Goal: Information Seeking & Learning: Learn about a topic

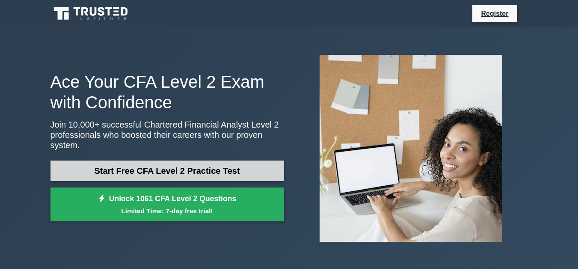
click at [177, 161] on link "Start Free CFA Level 2 Practice Test" at bounding box center [168, 171] width 234 height 21
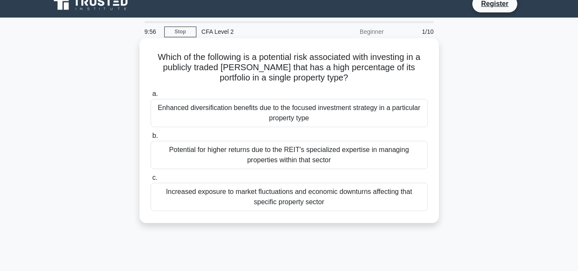
scroll to position [8, 0]
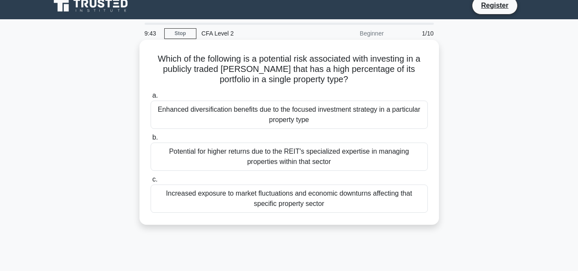
click at [272, 200] on div "Increased exposure to market fluctuations and economic downturns affecting that…" at bounding box center [289, 198] width 277 height 28
click at [151, 182] on input "c. Increased exposure to market fluctuations and economic downturns affecting t…" at bounding box center [151, 180] width 0 height 6
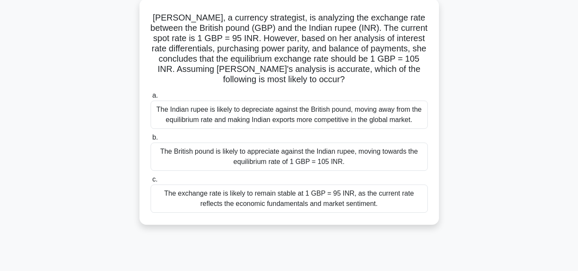
scroll to position [43, 0]
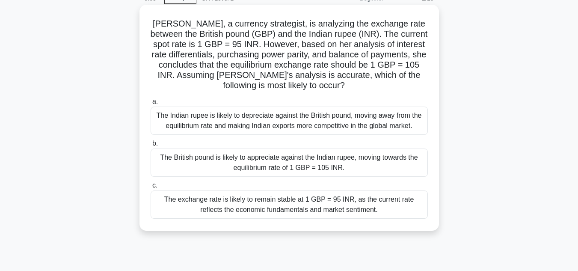
click at [359, 163] on div "The British pound is likely to appreciate against the Indian rupee, moving towa…" at bounding box center [289, 163] width 277 height 28
click at [151, 146] on input "b. The British pound is likely to appreciate against the Indian rupee, moving t…" at bounding box center [151, 144] width 0 height 6
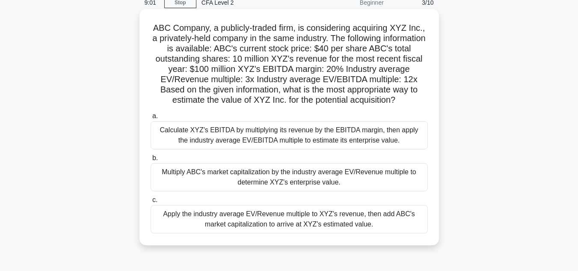
scroll to position [40, 0]
click at [372, 135] on div "Calculate XYZ's EBITDA by multiplying its revenue by the EBITDA margin, then ap…" at bounding box center [289, 134] width 277 height 28
click at [151, 118] on input "a. Calculate XYZ's EBITDA by multiplying its revenue by the EBITDA margin, then…" at bounding box center [151, 116] width 0 height 6
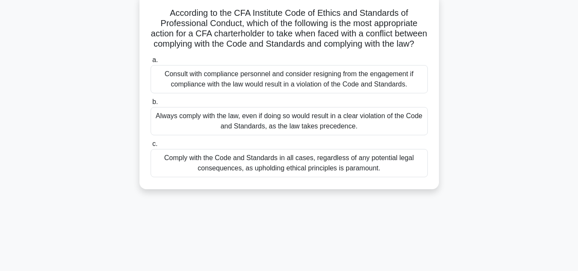
scroll to position [55, 0]
click at [363, 89] on div "Consult with compliance personnel and consider resigning from the engagement if…" at bounding box center [289, 78] width 277 height 28
click at [151, 62] on input "a. Consult with compliance personnel and consider resigning from the engagement…" at bounding box center [151, 60] width 0 height 6
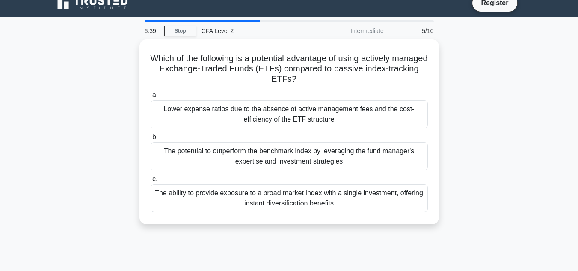
scroll to position [14, 0]
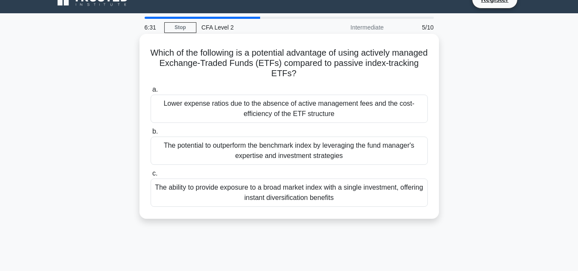
click at [276, 149] on div "The potential to outperform the benchmark index by leveraging the fund manager'…" at bounding box center [289, 151] width 277 height 28
click at [151, 134] on input "b. The potential to outperform the benchmark index by leveraging the fund manag…" at bounding box center [151, 132] width 0 height 6
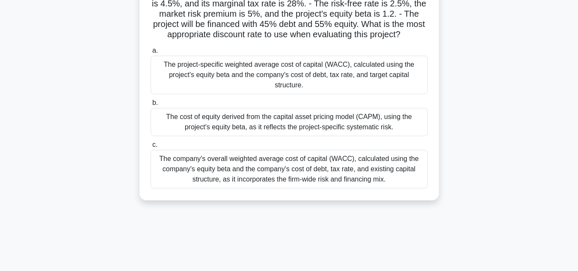
scroll to position [97, 0]
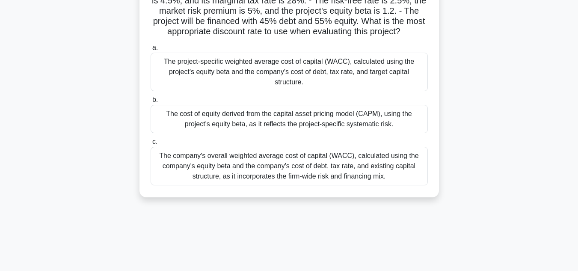
drag, startPoint x: 229, startPoint y: 98, endPoint x: 244, endPoint y: 95, distance: 15.3
click at [244, 91] on div "The project-specific weighted average cost of capital (WACC), calculated using …" at bounding box center [289, 72] width 277 height 39
click at [151, 51] on input "a. The project-specific weighted average cost of capital (WACC), calculated usi…" at bounding box center [151, 48] width 0 height 6
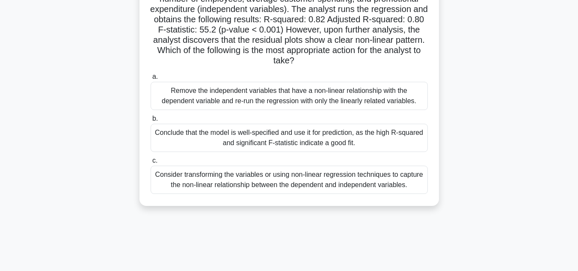
scroll to position [95, 0]
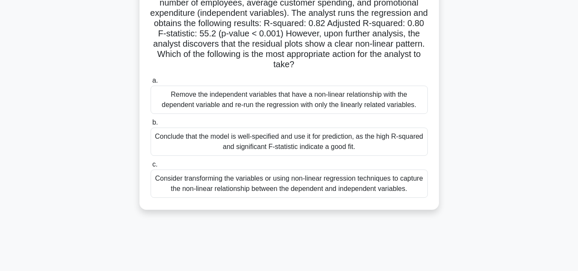
click at [344, 140] on div "Conclude that the model is well-specified and use it for prediction, as the hig…" at bounding box center [289, 142] width 277 height 28
click at [151, 125] on input "b. Conclude that the model is well-specified and use it for prediction, as the …" at bounding box center [151, 123] width 0 height 6
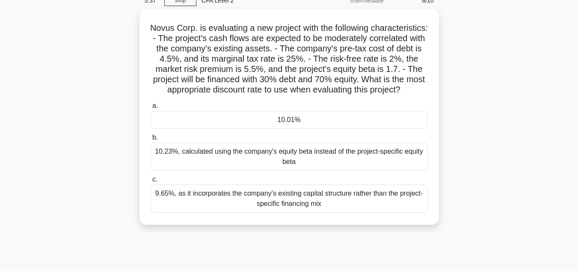
scroll to position [42, 0]
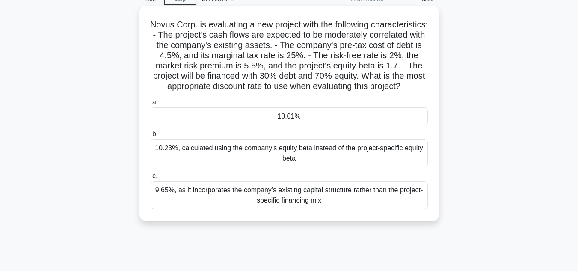
click at [292, 209] on div "9.65%, as it incorporates the company's existing capital structure rather than …" at bounding box center [289, 195] width 277 height 28
click at [151, 179] on input "c. 9.65%, as it incorporates the company's existing capital structure rather th…" at bounding box center [151, 176] width 0 height 6
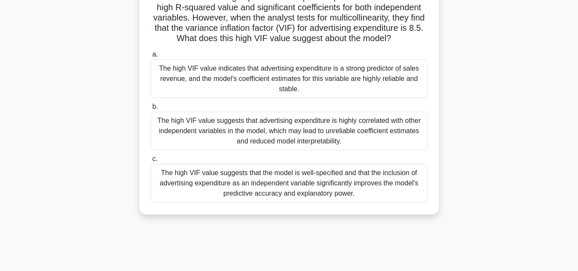
scroll to position [85, 0]
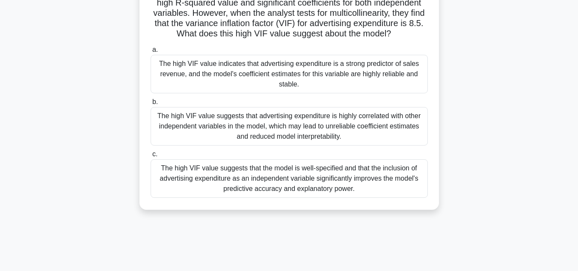
click at [349, 129] on div "The high VIF value suggests that advertising expenditure is highly correlated w…" at bounding box center [289, 126] width 277 height 39
click at [151, 105] on input "b. The high VIF value suggests that advertising expenditure is highly correlate…" at bounding box center [151, 102] width 0 height 6
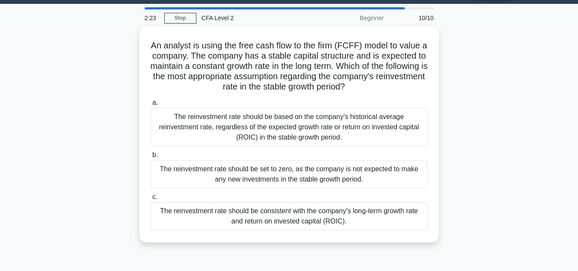
scroll to position [27, 0]
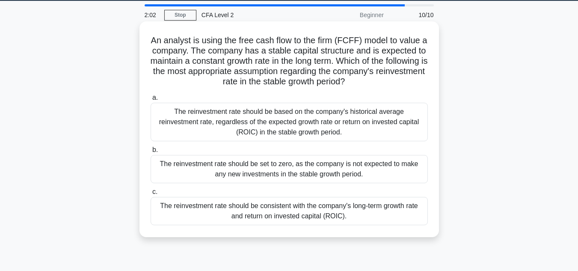
click at [347, 202] on div "The reinvestment rate should be consistent with the company's long-term growth …" at bounding box center [289, 211] width 277 height 28
click at [151, 195] on input "c. The reinvestment rate should be consistent with the company's long-term grow…" at bounding box center [151, 192] width 0 height 6
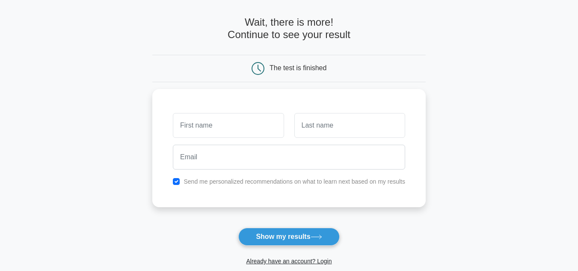
scroll to position [31, 0]
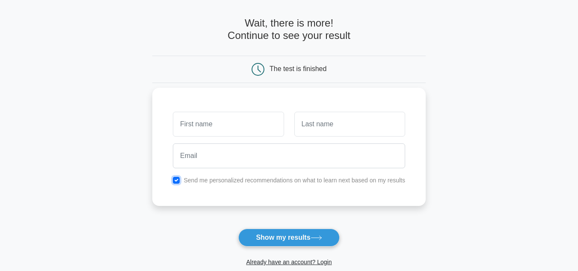
click at [179, 182] on input "checkbox" at bounding box center [176, 180] width 7 height 7
checkbox input "false"
click at [253, 121] on input "text" at bounding box center [228, 124] width 111 height 25
type input "yash"
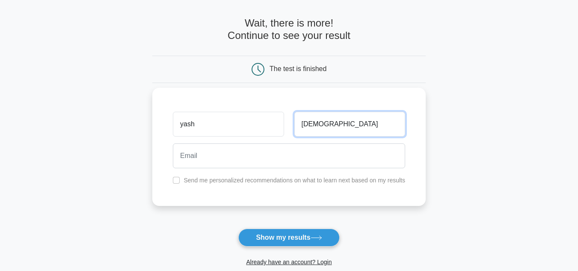
type input "jain"
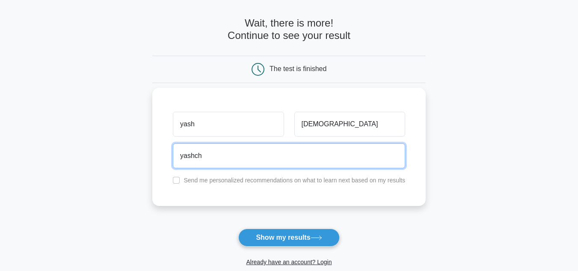
type input "yashchhajer123@gmail.com"
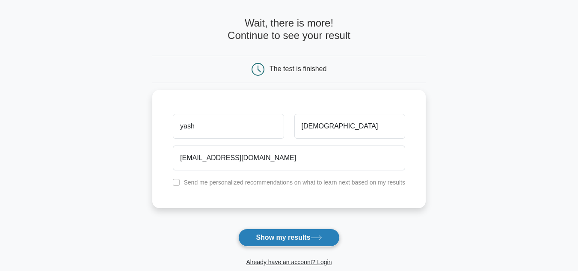
click at [278, 234] on button "Show my results" at bounding box center [288, 238] width 101 height 18
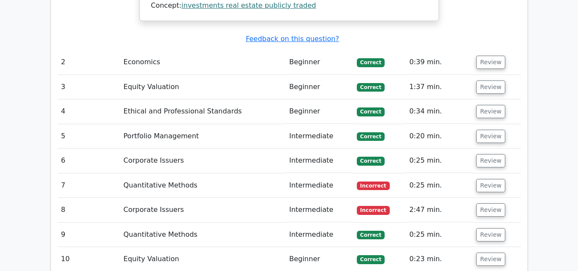
scroll to position [1112, 0]
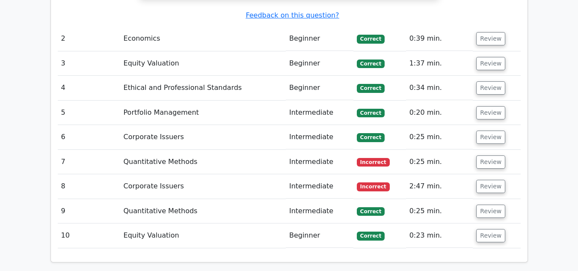
click at [266, 150] on td "Quantitative Methods" at bounding box center [203, 162] width 166 height 24
click at [478, 155] on button "Review" at bounding box center [490, 161] width 29 height 13
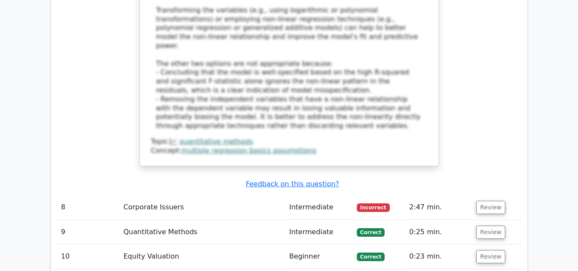
scroll to position [1667, 0]
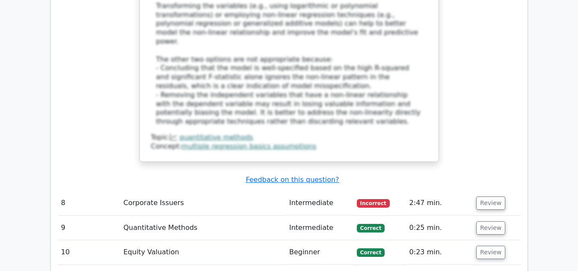
click at [339, 191] on td "Intermediate" at bounding box center [320, 203] width 68 height 24
click at [482, 196] on button "Review" at bounding box center [490, 202] width 29 height 13
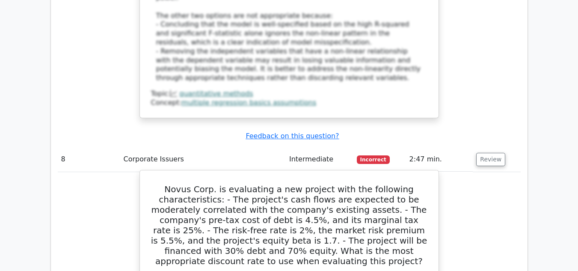
scroll to position [1711, 0]
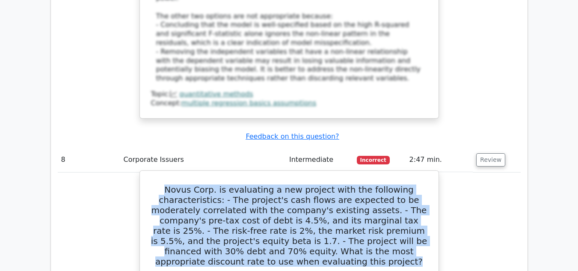
drag, startPoint x: 178, startPoint y: 106, endPoint x: 307, endPoint y: 180, distance: 149.4
click at [307, 184] on h5 "Novus Corp. is evaluating a new project with the following characteristics: - T…" at bounding box center [289, 225] width 278 height 82
copy h5 "Novus Corp. is evaluating a new project with the following characteristics: - T…"
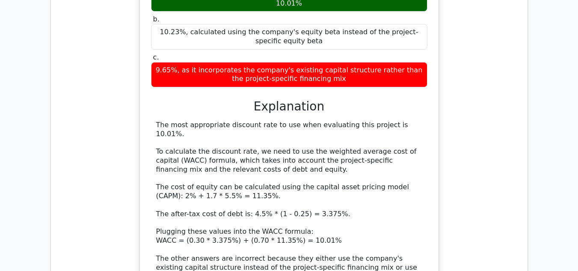
scroll to position [1999, 0]
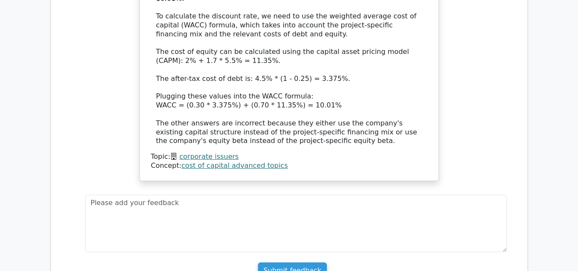
scroll to position [2135, 0]
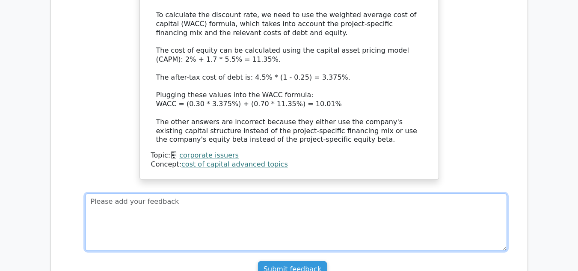
click at [146, 193] on textarea at bounding box center [296, 221] width 422 height 57
paste textarea "1. Cost of equity (using CAPM) 𝑅 𝑒 = 𝑅 𝑓 + 𝛽 ( 𝑅 𝑚 − 𝑅 𝑓 ) R e ​ =R f ​ +β(R m …"
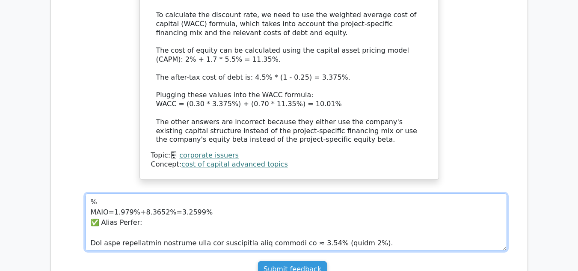
scroll to position [2466, 0]
click at [146, 193] on textarea at bounding box center [296, 221] width 422 height 57
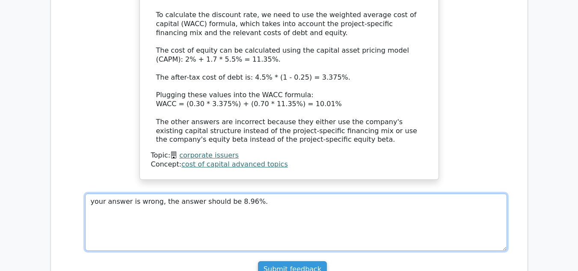
scroll to position [0, 0]
click at [242, 193] on textarea "your answer is wrong, the answer should be 8.98" at bounding box center [296, 221] width 422 height 57
click at [247, 193] on textarea "your answer is wrong, the answer should be 8.96%" at bounding box center [296, 221] width 422 height 57
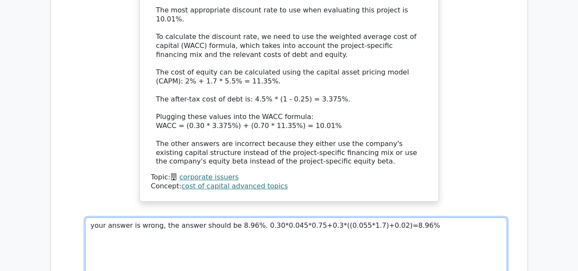
scroll to position [2112, 0]
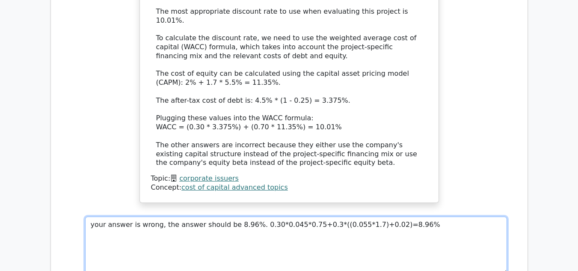
click at [306, 217] on textarea "your answer is wrong, the answer should be 8.96%. 0.30*0.045*0.75+0.3*((0.055*1…" at bounding box center [296, 245] width 422 height 57
click at [382, 217] on textarea "your answer is wrong, the answer should be 8.96%. 0.30*0.045*0.75+0.7*((0.055*1…" at bounding box center [296, 245] width 422 height 57
type textarea "your answer is wrong, the answer should be 8.96%. 0.30*0.045*0.75+0.7*((0.055*1…"
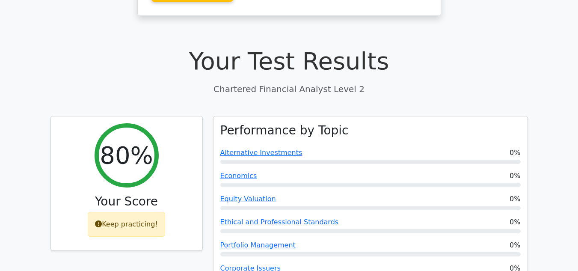
scroll to position [0, 0]
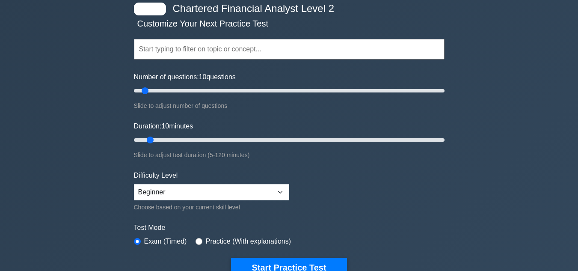
scroll to position [49, 0]
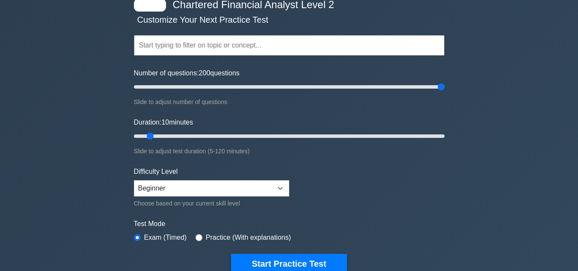
drag, startPoint x: 144, startPoint y: 85, endPoint x: 446, endPoint y: 81, distance: 302.7
type input "200"
click at [445, 82] on input "Number of questions: 200 questions" at bounding box center [289, 87] width 311 height 10
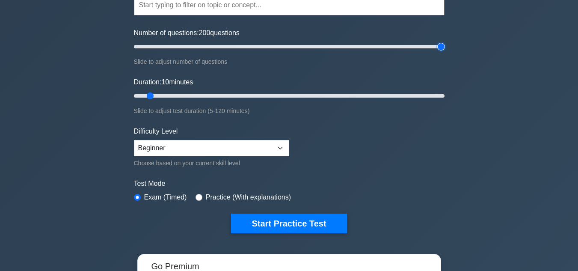
scroll to position [90, 0]
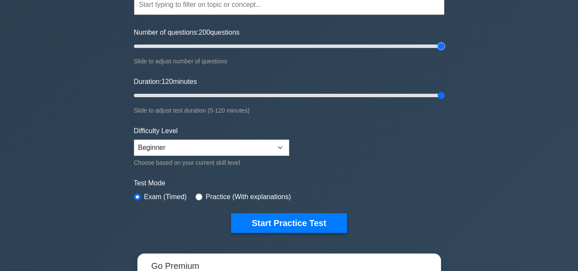
drag, startPoint x: 149, startPoint y: 97, endPoint x: 531, endPoint y: 122, distance: 383.5
type input "120"
click at [445, 101] on input "Duration: 120 minutes" at bounding box center [289, 95] width 311 height 10
click at [180, 148] on select "Beginner Intermediate Expert" at bounding box center [211, 148] width 155 height 16
select select "expert"
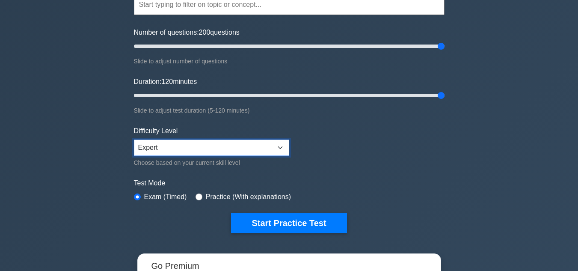
click at [134, 140] on select "Beginner Intermediate Expert" at bounding box center [211, 148] width 155 height 16
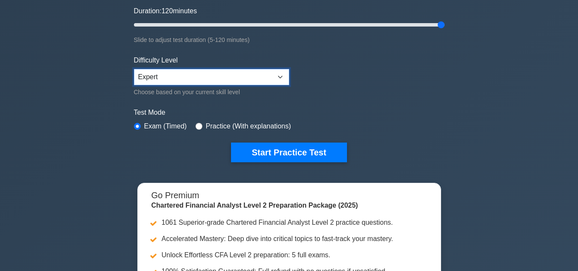
scroll to position [176, 0]
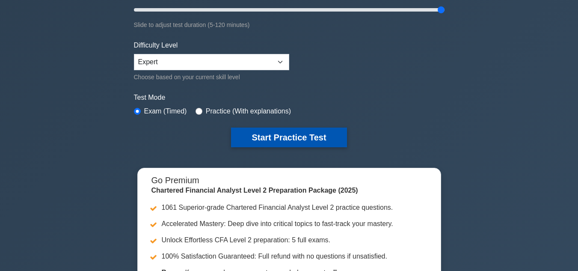
click at [282, 131] on button "Start Practice Test" at bounding box center [289, 138] width 116 height 20
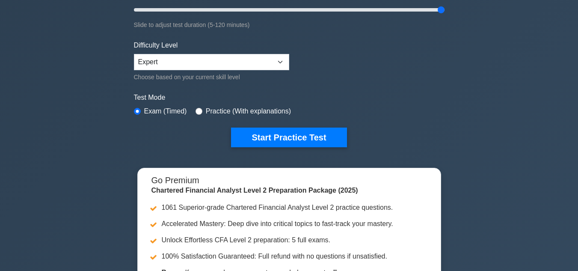
scroll to position [0, 0]
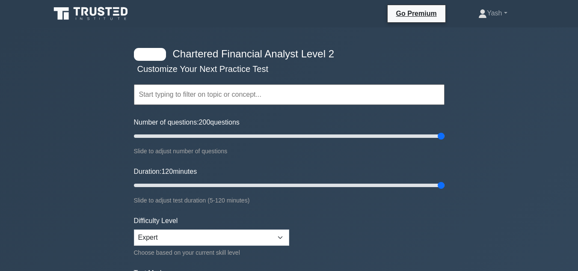
click at [254, 95] on input "text" at bounding box center [289, 94] width 311 height 21
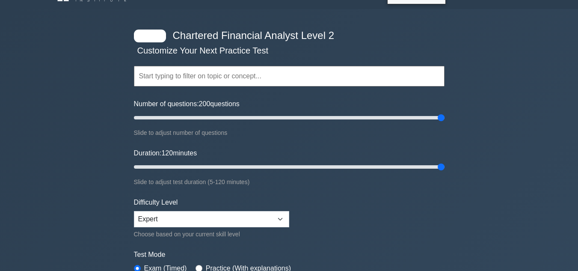
scroll to position [71, 0]
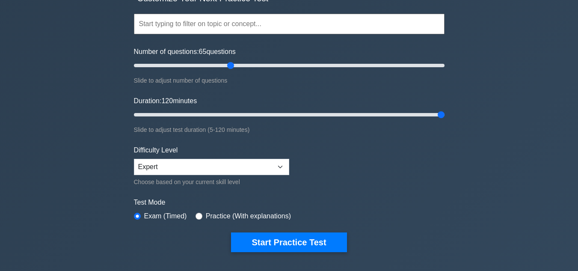
drag, startPoint x: 440, startPoint y: 67, endPoint x: 230, endPoint y: 34, distance: 212.3
click at [230, 60] on input "Number of questions: 65 questions" at bounding box center [289, 65] width 311 height 10
drag, startPoint x: 232, startPoint y: 68, endPoint x: 260, endPoint y: 71, distance: 28.0
type input "85"
click at [260, 71] on input "Number of questions: 85 questions" at bounding box center [289, 65] width 311 height 10
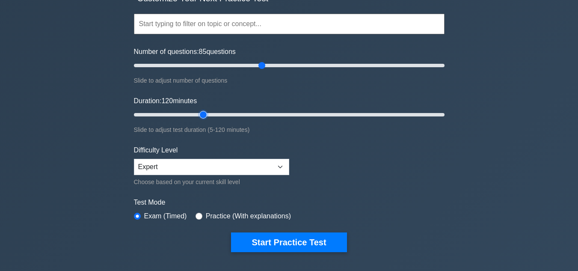
click at [201, 113] on input "Duration: 120 minutes" at bounding box center [289, 115] width 311 height 10
click at [227, 113] on input "Duration: 30 minutes" at bounding box center [289, 115] width 311 height 10
click at [251, 113] on input "Duration: 50 minutes" at bounding box center [289, 115] width 311 height 10
click at [288, 107] on div "Duration: 50 minutes Slide to adjust test duration (5-120 minutes)" at bounding box center [289, 115] width 311 height 39
drag, startPoint x: 252, startPoint y: 113, endPoint x: 474, endPoint y: 122, distance: 222.3
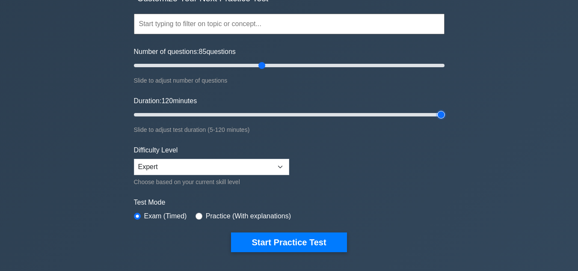
type input "120"
click at [445, 120] on input "Duration: 120 minutes" at bounding box center [289, 115] width 311 height 10
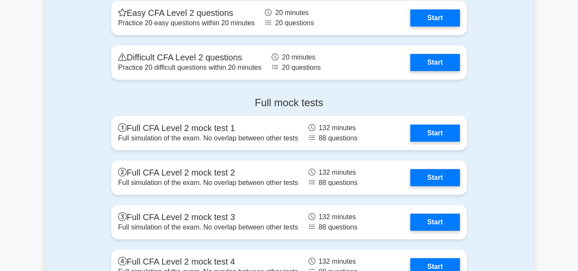
scroll to position [1323, 0]
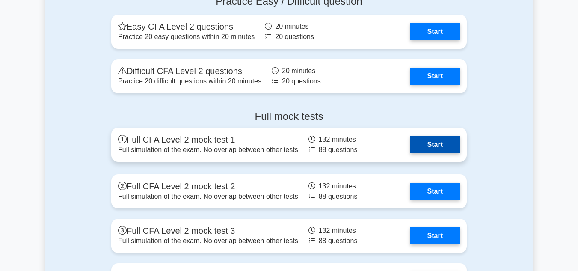
click at [436, 144] on link "Start" at bounding box center [436, 144] width 50 height 17
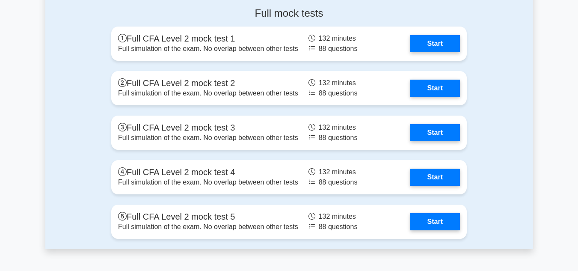
scroll to position [1427, 0]
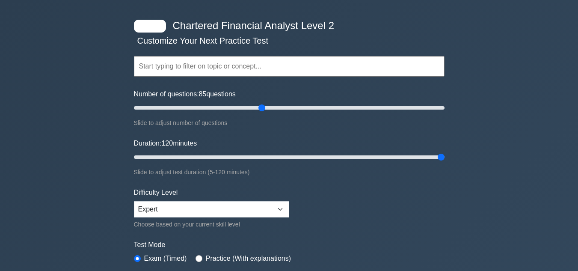
scroll to position [0, 0]
